Goal: Information Seeking & Learning: Learn about a topic

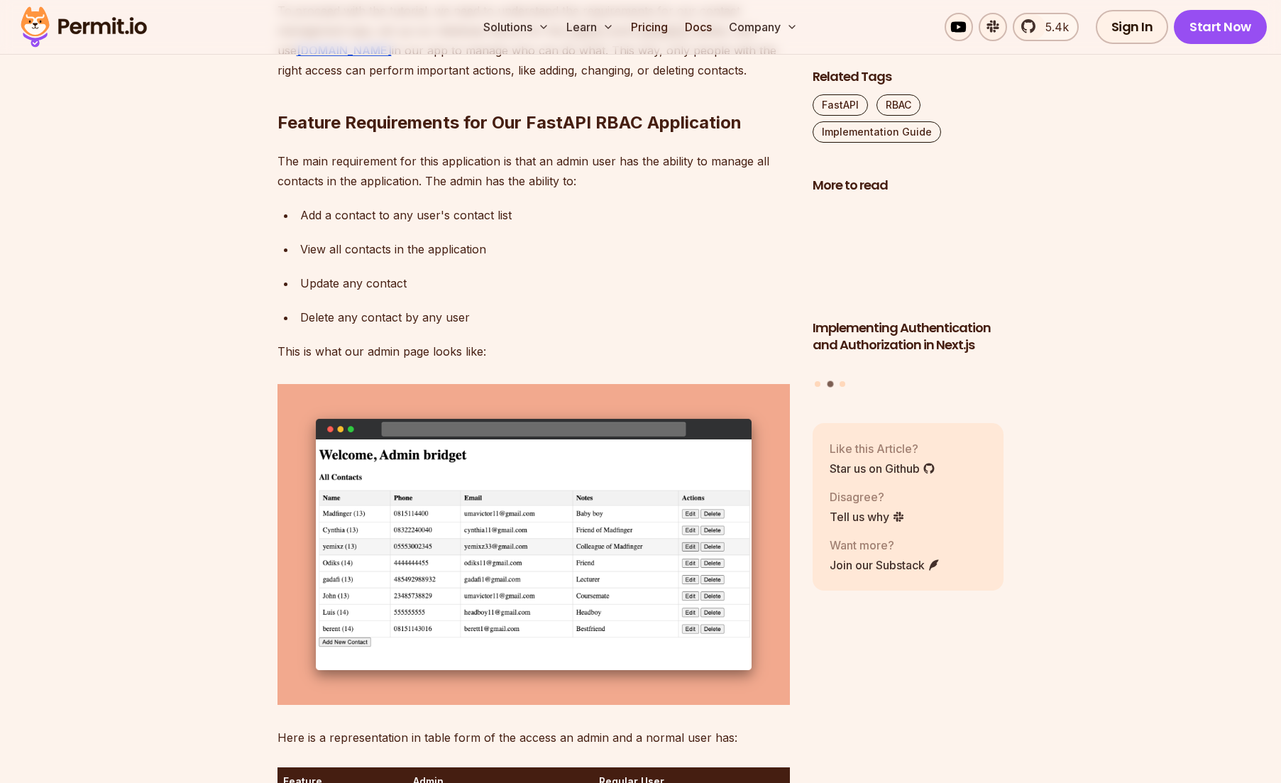
scroll to position [2096, 0]
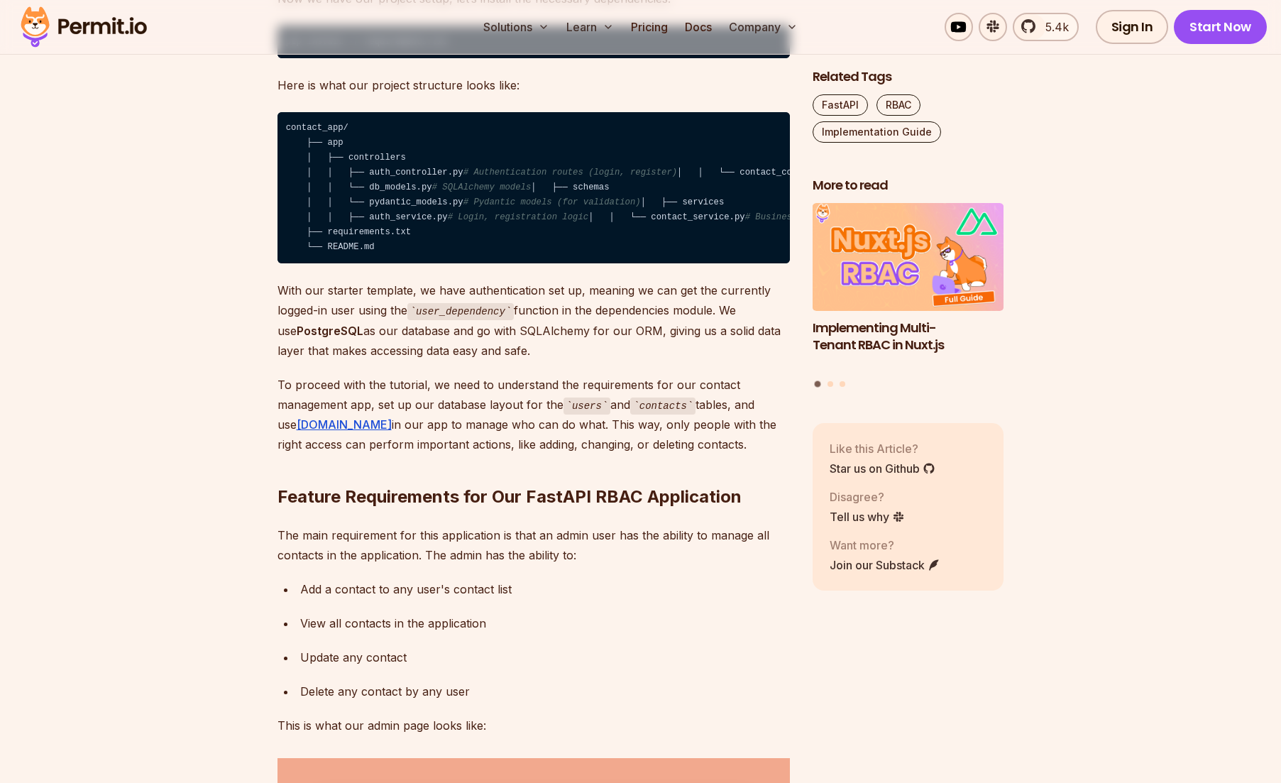
drag, startPoint x: 1162, startPoint y: 391, endPoint x: 1155, endPoint y: 446, distance: 55.7
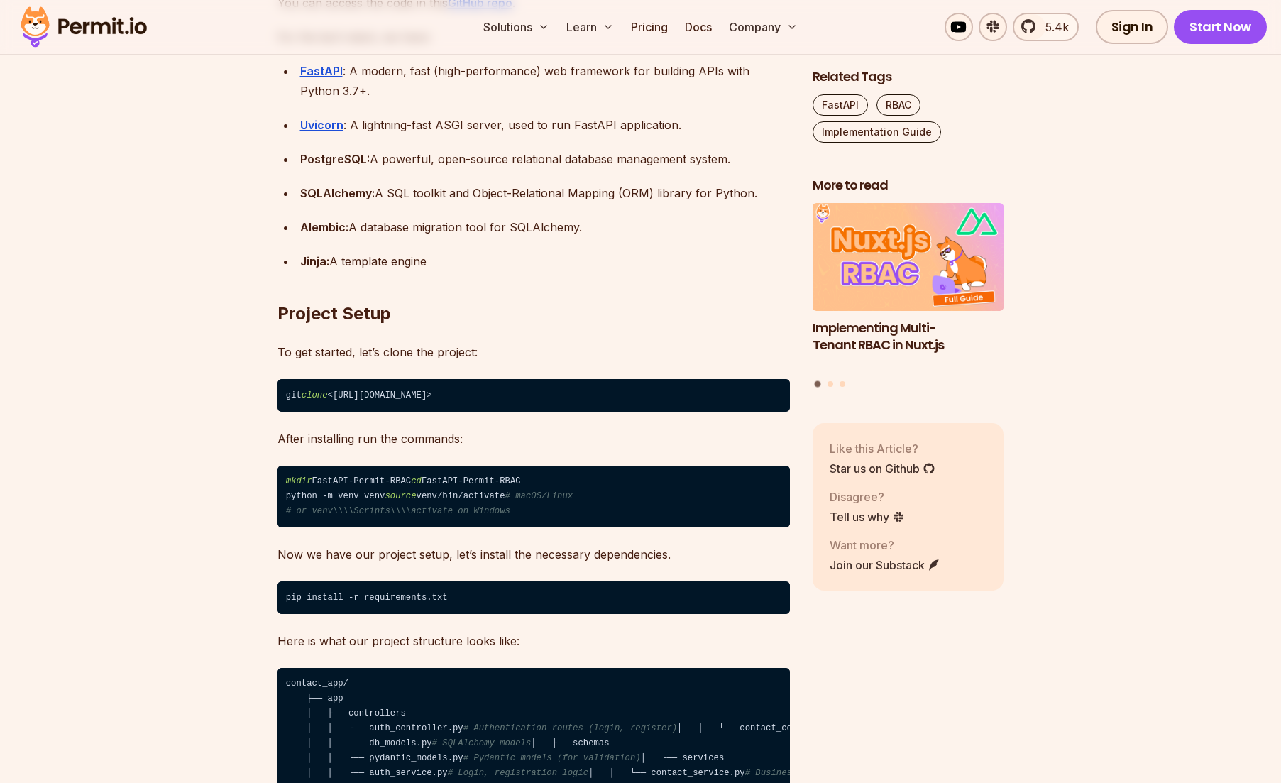
scroll to position [1354, 0]
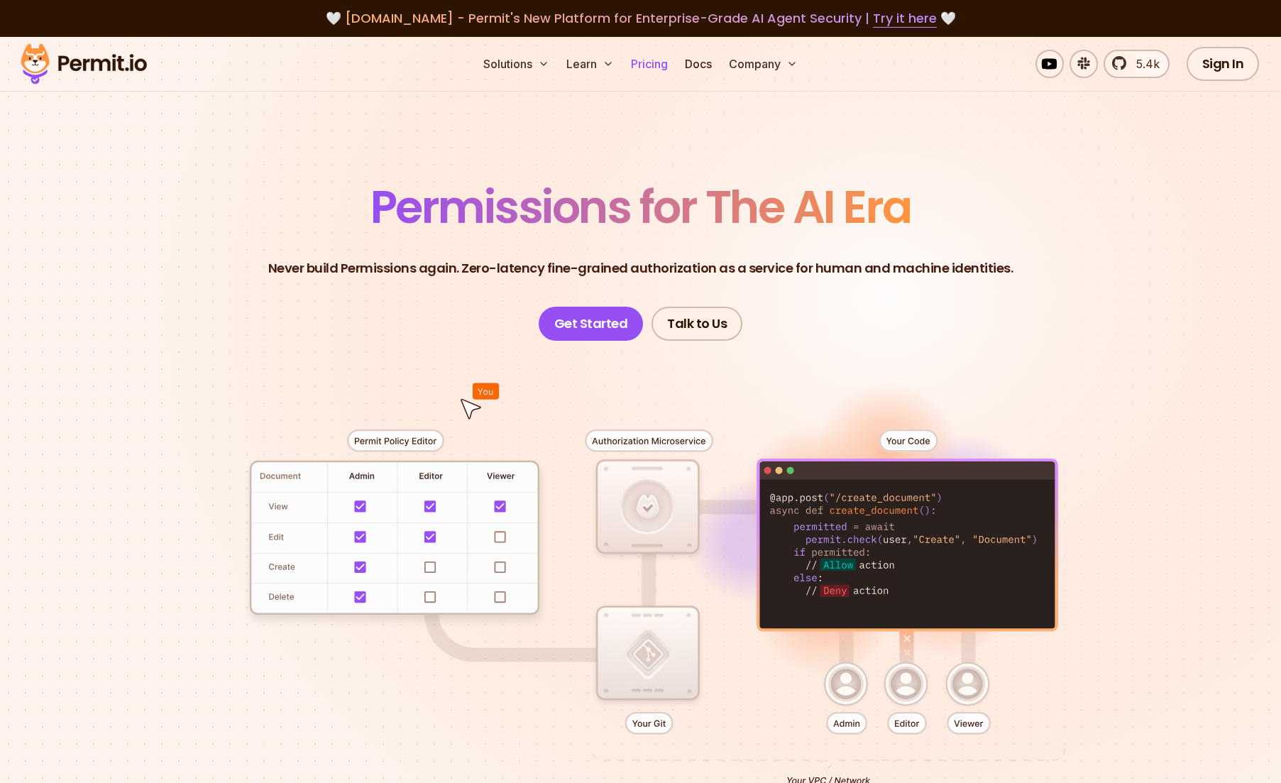
click at [642, 63] on link "Pricing" at bounding box center [649, 64] width 48 height 28
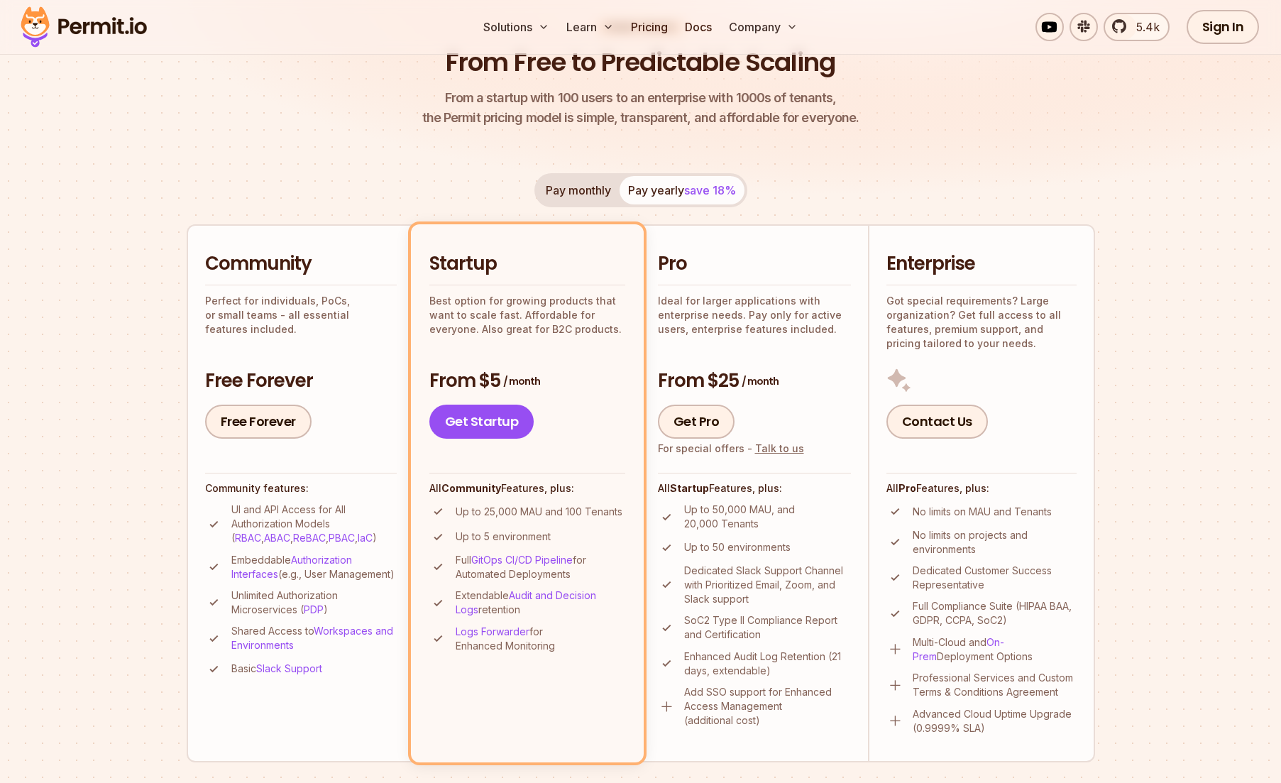
scroll to position [171, 0]
